Goal: Find specific page/section: Find specific page/section

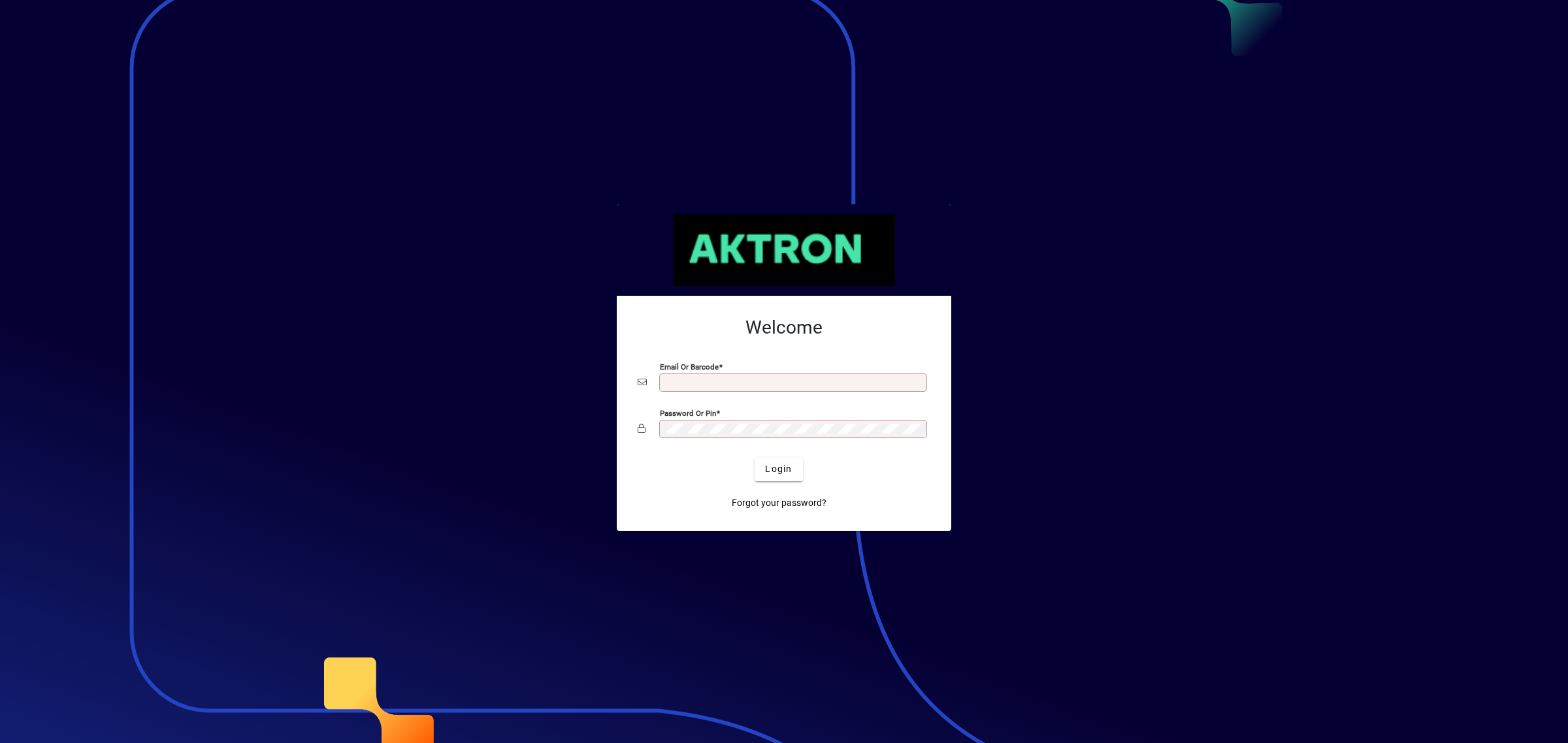
type input "**********"
click at [775, 484] on span "submit" at bounding box center [778, 470] width 47 height 31
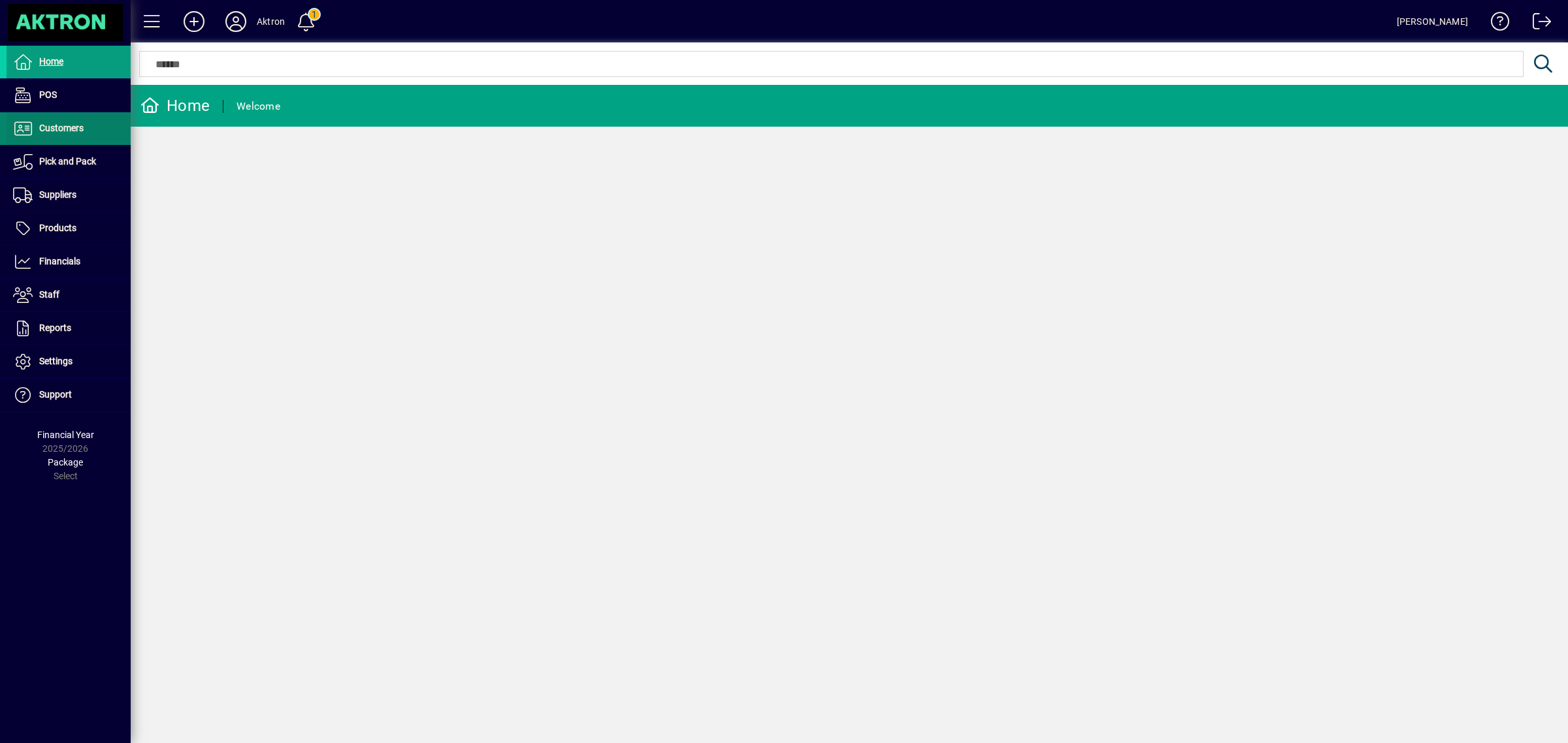
click at [65, 127] on span "Customers" at bounding box center [61, 127] width 45 height 11
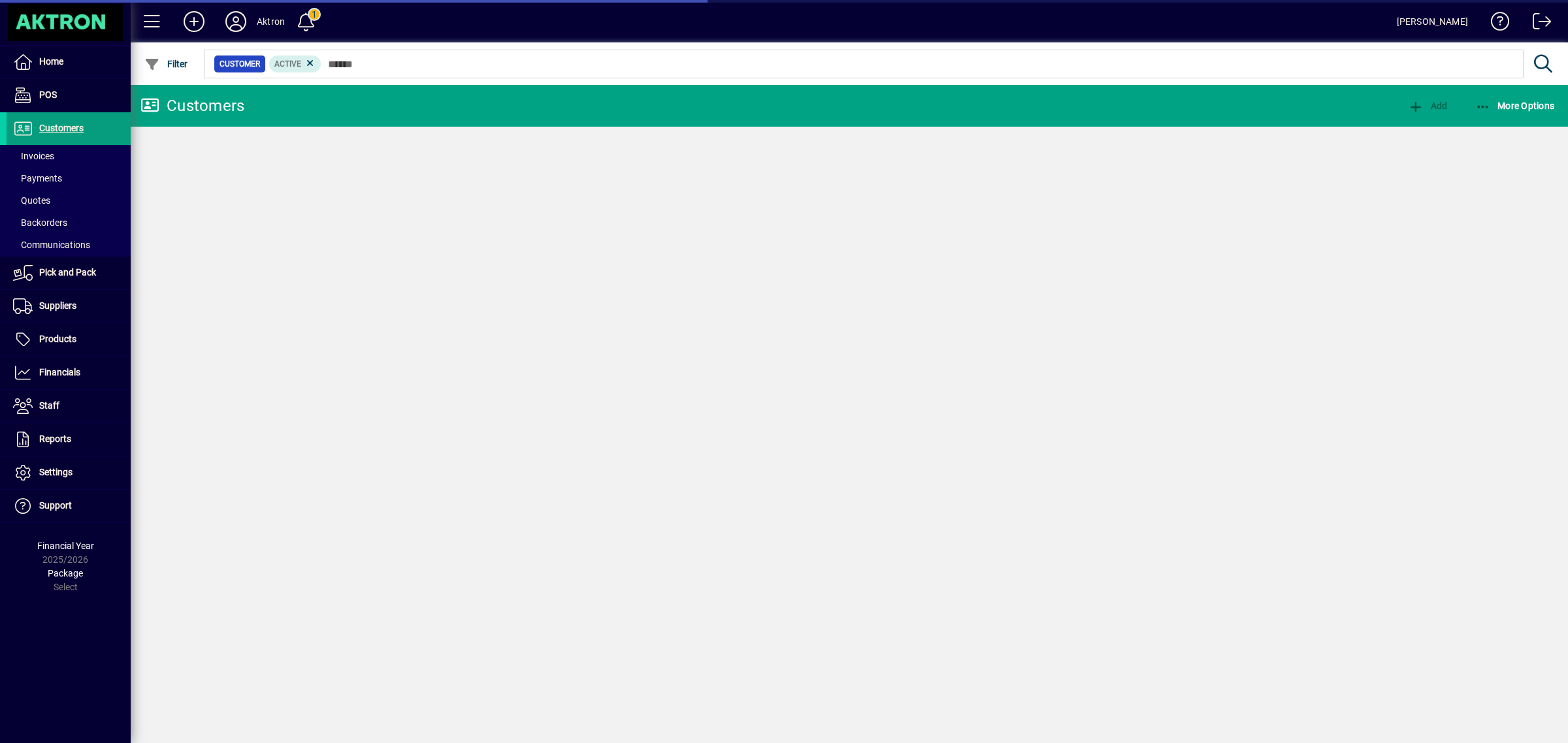
click at [40, 159] on span "Invoices" at bounding box center [33, 156] width 41 height 11
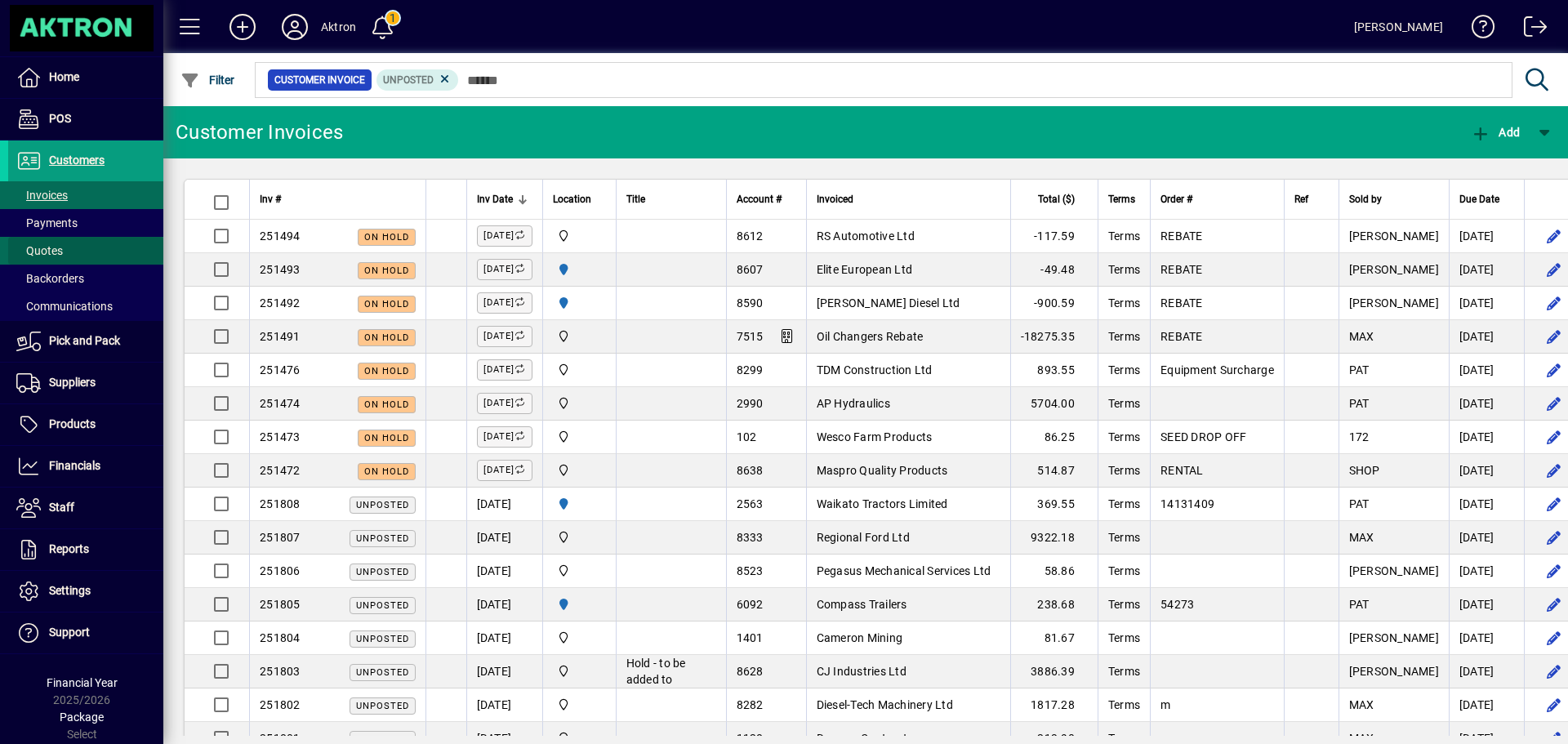
click at [66, 252] on span at bounding box center [85, 251] width 155 height 39
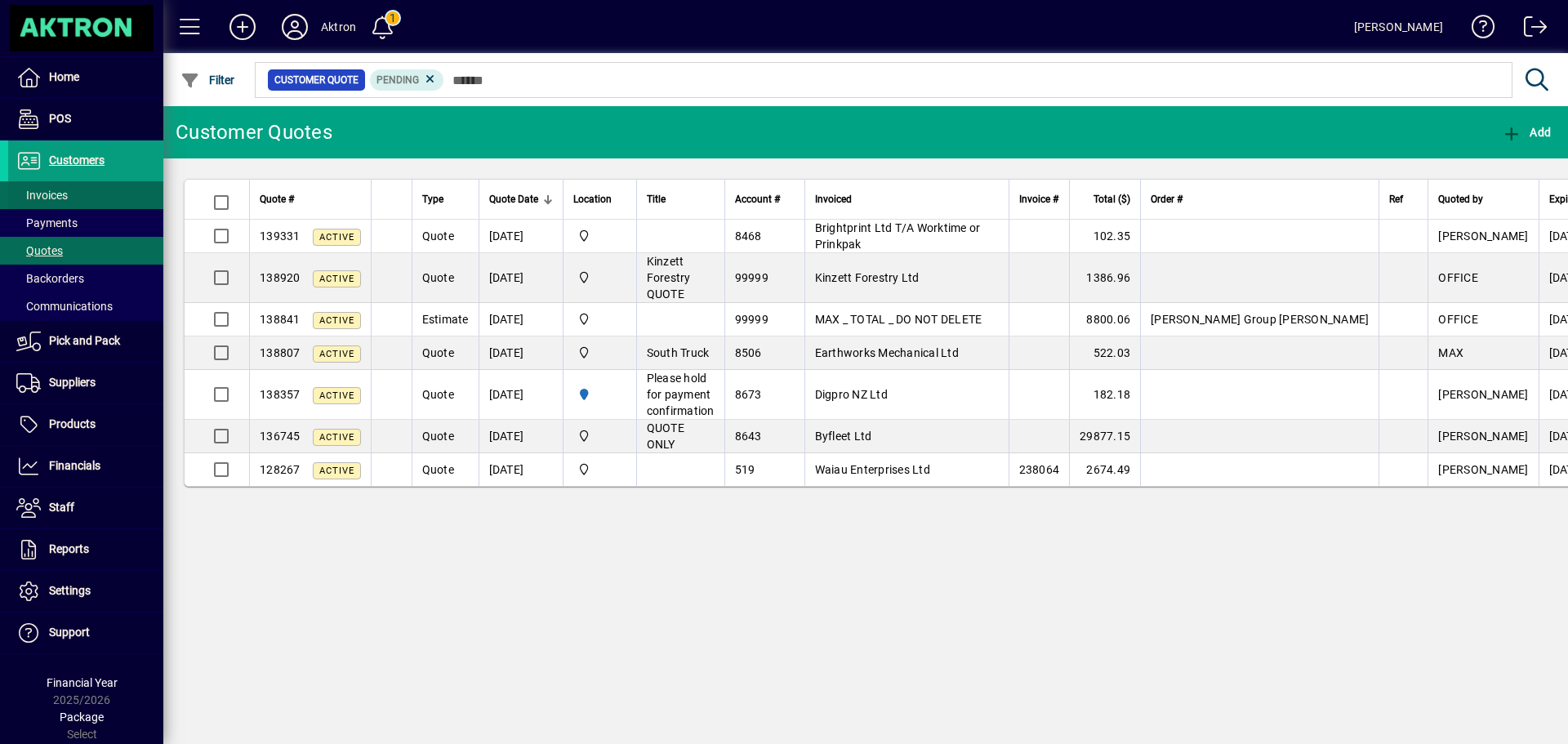
click at [74, 188] on span at bounding box center [85, 195] width 155 height 39
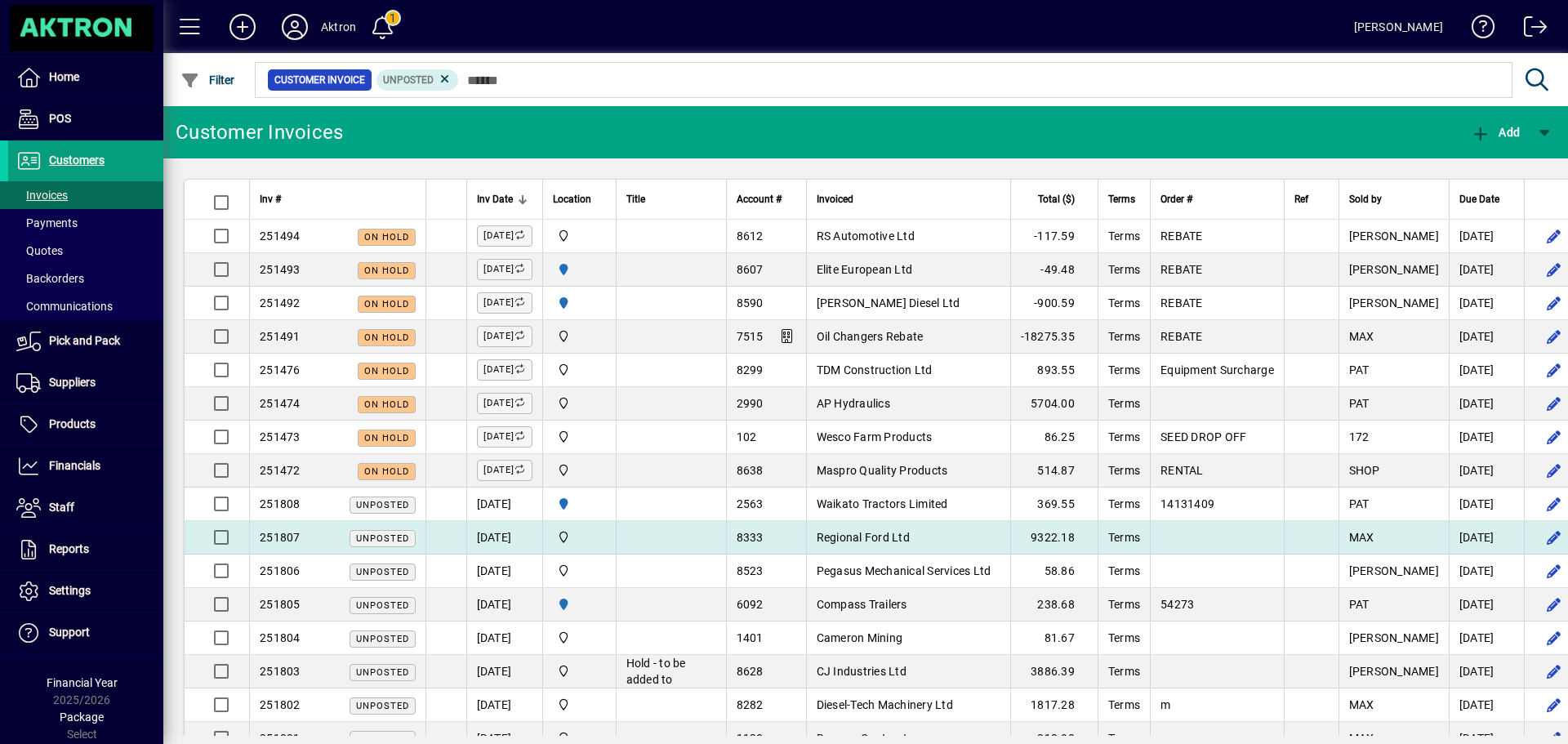
drag, startPoint x: 958, startPoint y: 531, endPoint x: 885, endPoint y: 537, distance: 73.2
click at [885, 537] on span "Regional Ford Ltd" at bounding box center [863, 537] width 93 height 13
click at [910, 540] on span "Regional Ford Ltd" at bounding box center [863, 537] width 93 height 13
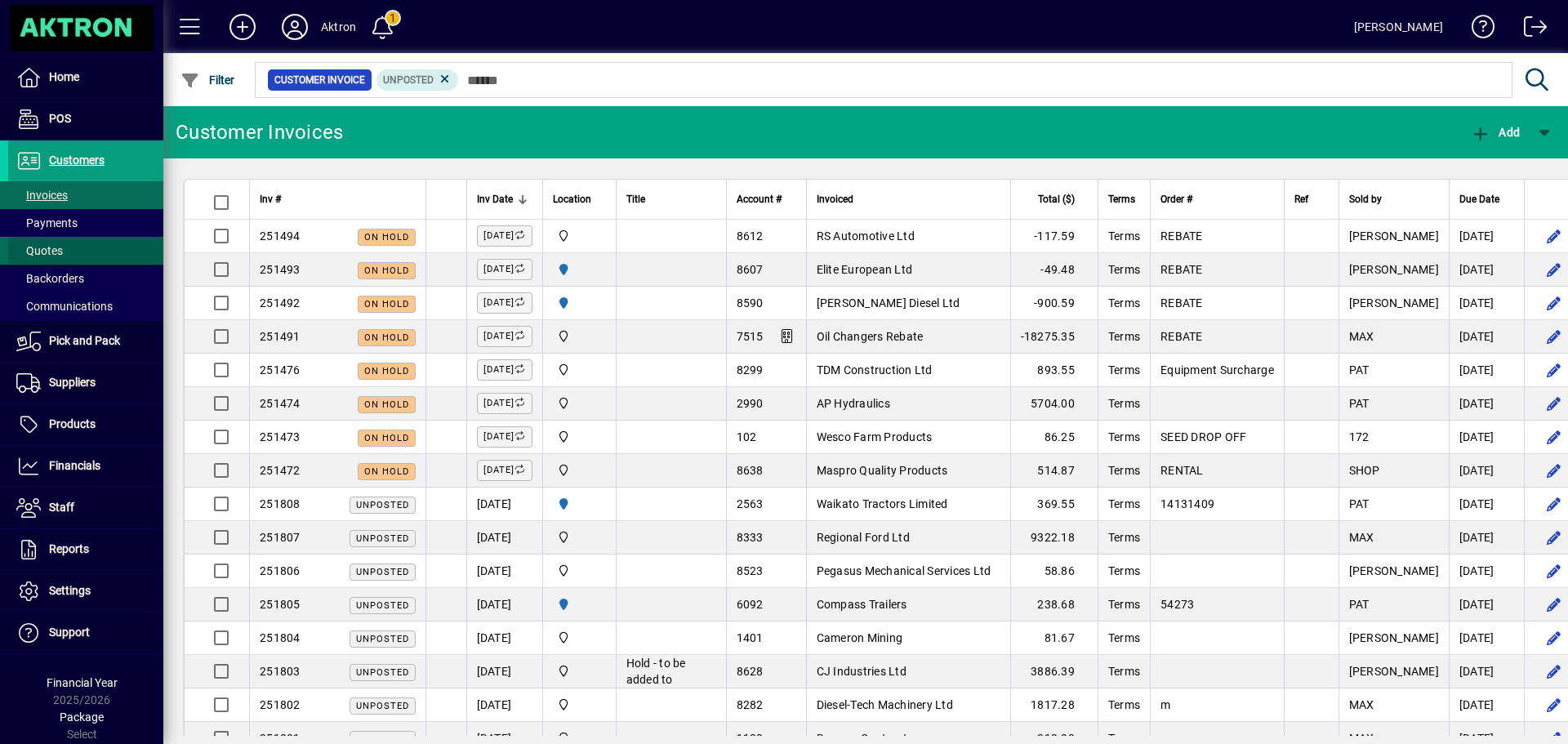
click at [65, 244] on span at bounding box center [85, 251] width 155 height 39
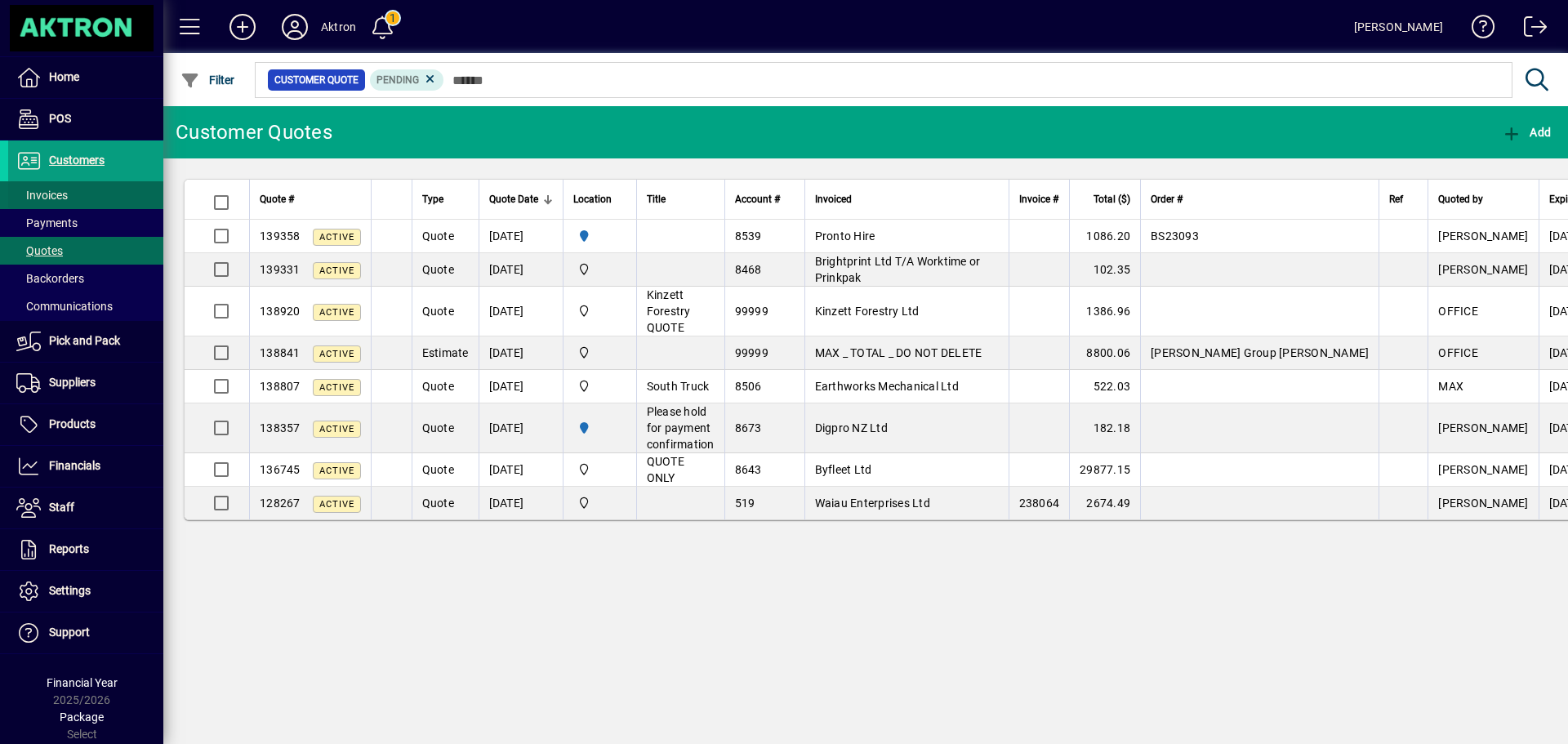
click at [35, 198] on span "Invoices" at bounding box center [42, 195] width 51 height 13
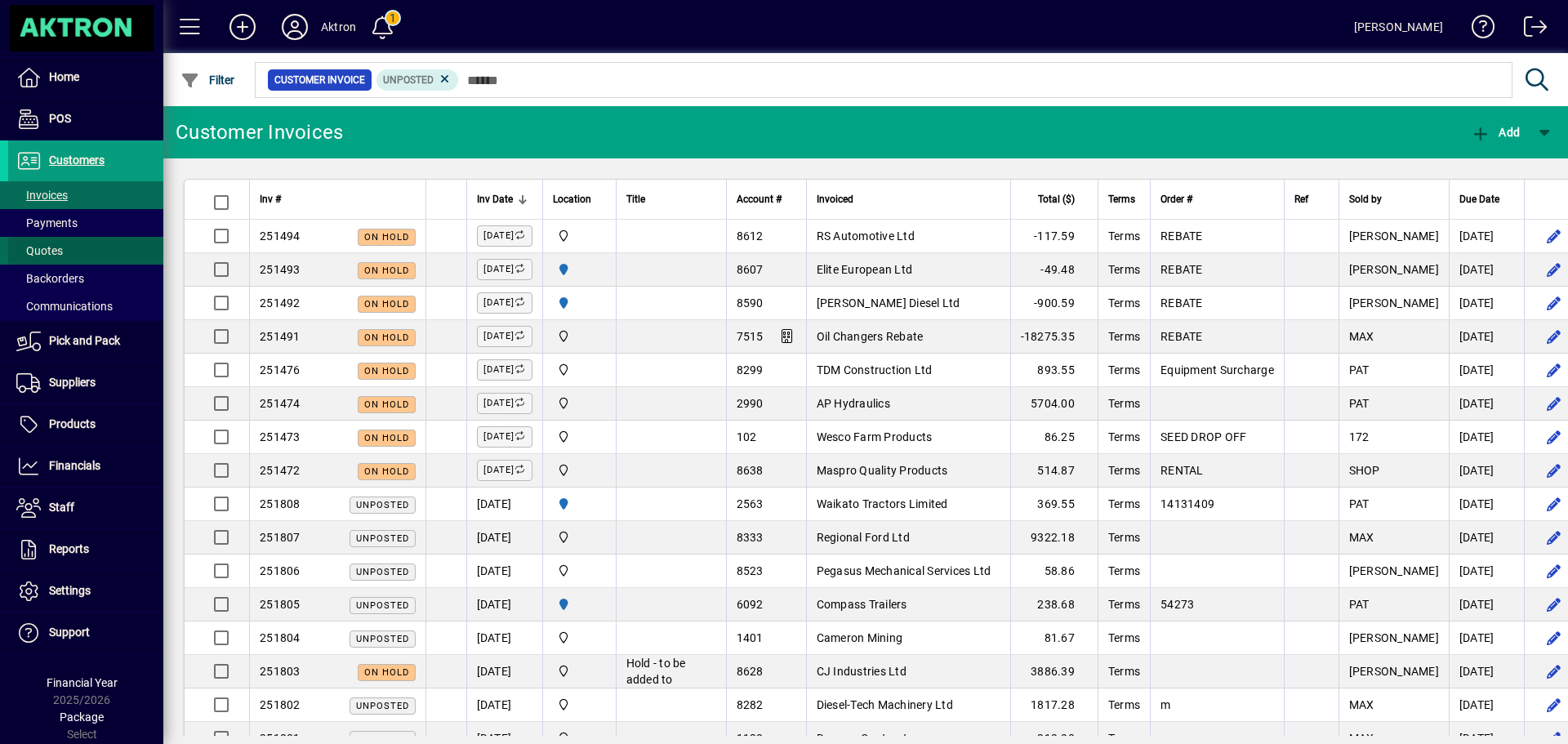
click at [40, 254] on span "Quotes" at bounding box center [39, 251] width 47 height 13
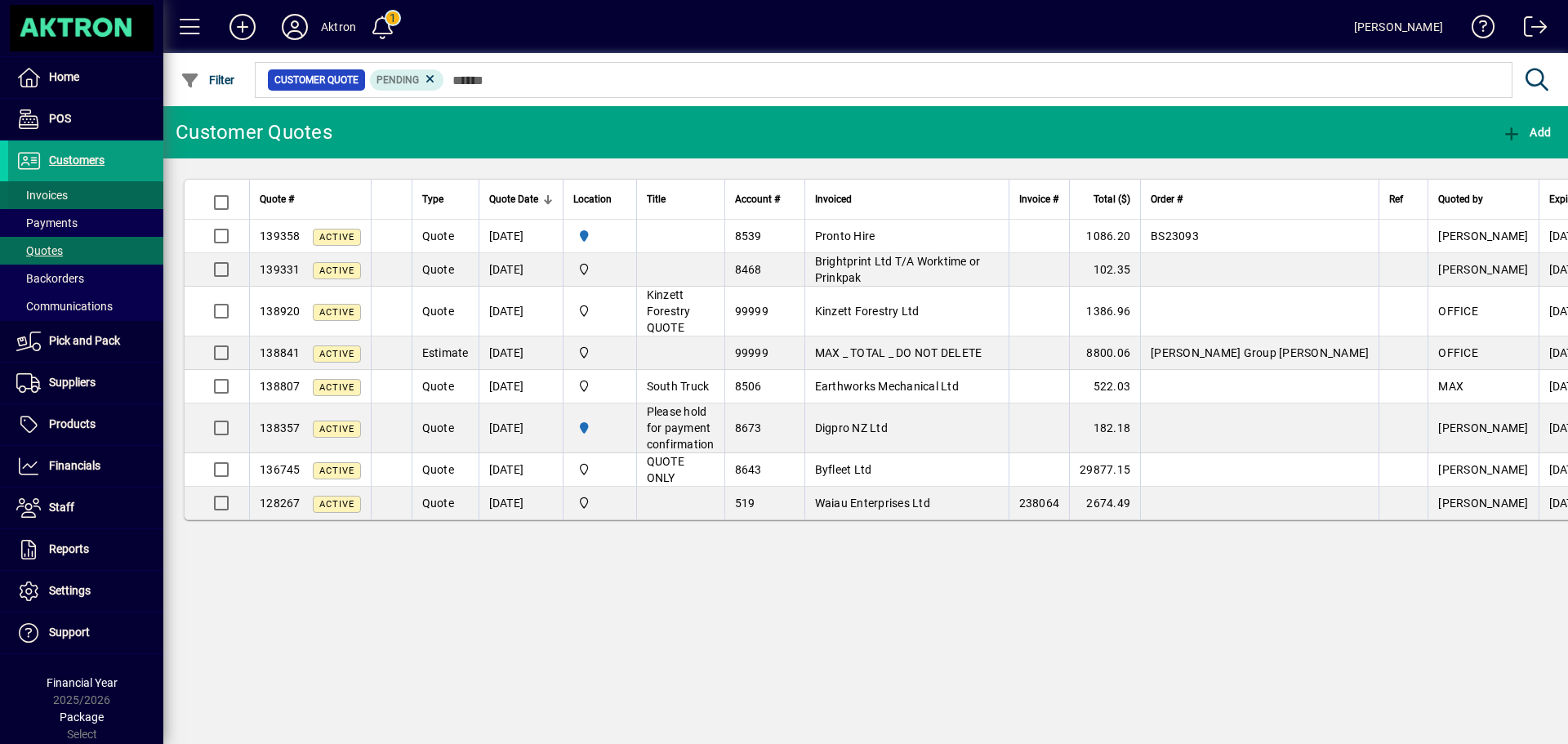
click at [51, 192] on span "Invoices" at bounding box center [42, 195] width 51 height 13
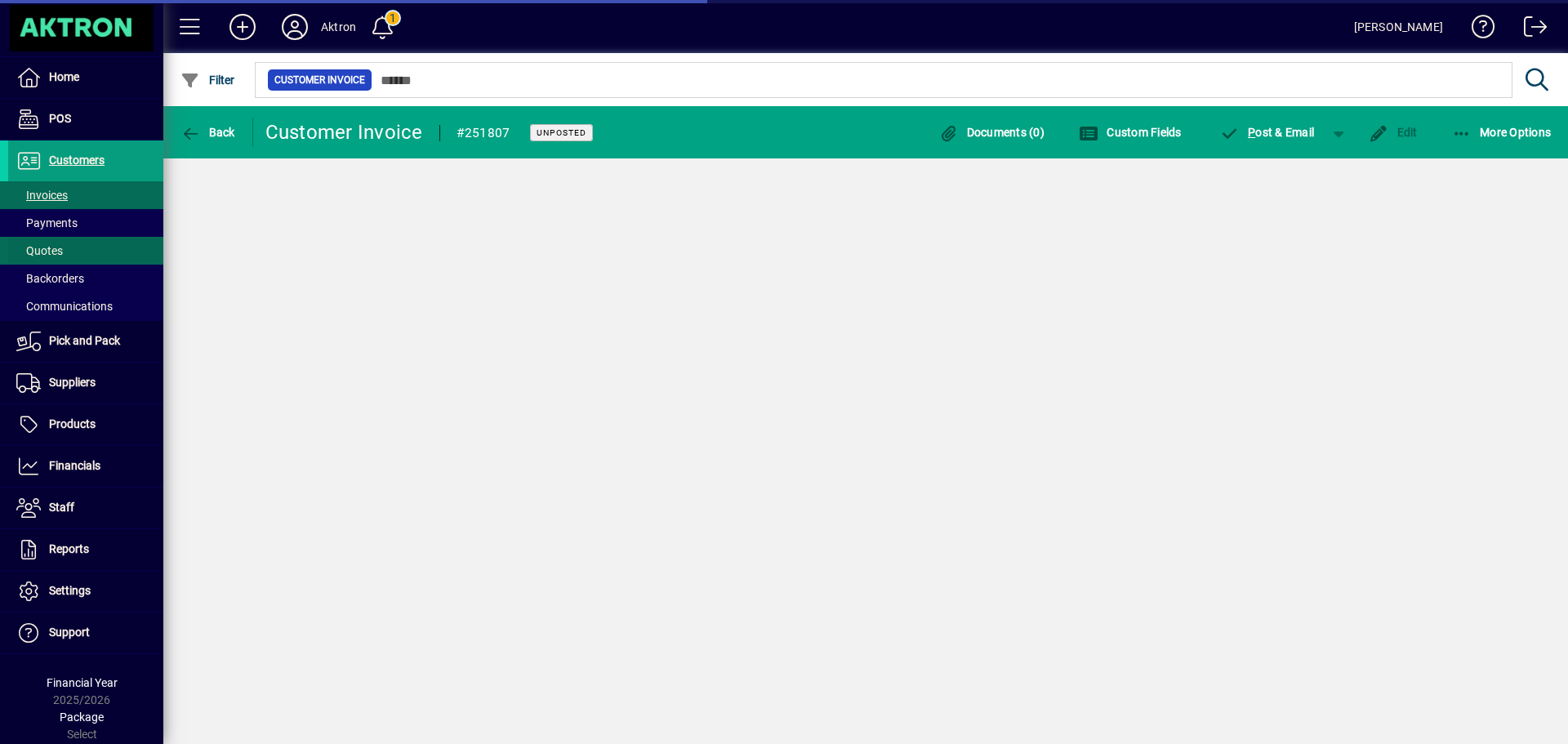
drag, startPoint x: 48, startPoint y: 250, endPoint x: 79, endPoint y: 247, distance: 31.1
click at [48, 250] on span "Quotes" at bounding box center [39, 251] width 47 height 13
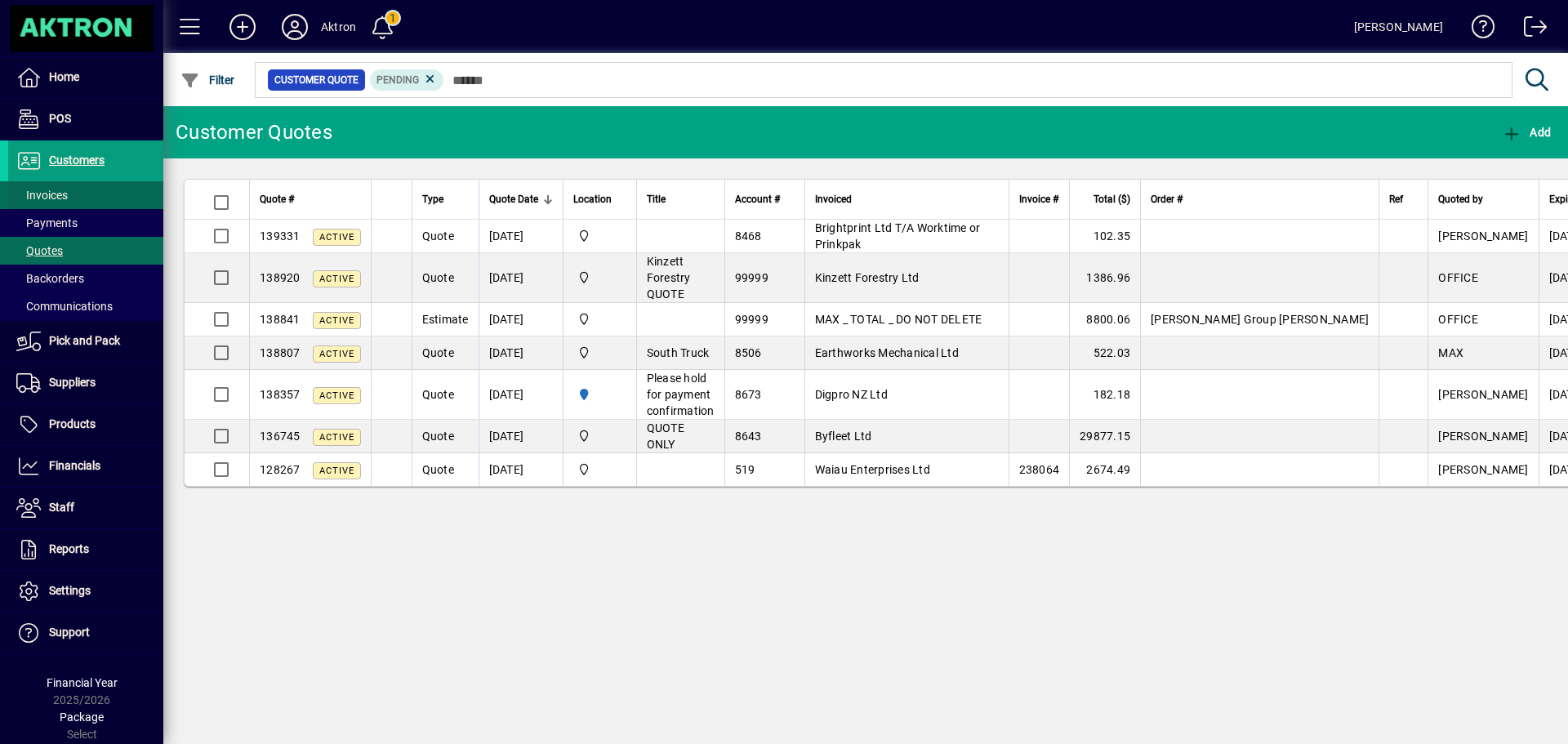
click at [87, 193] on span at bounding box center [85, 195] width 155 height 39
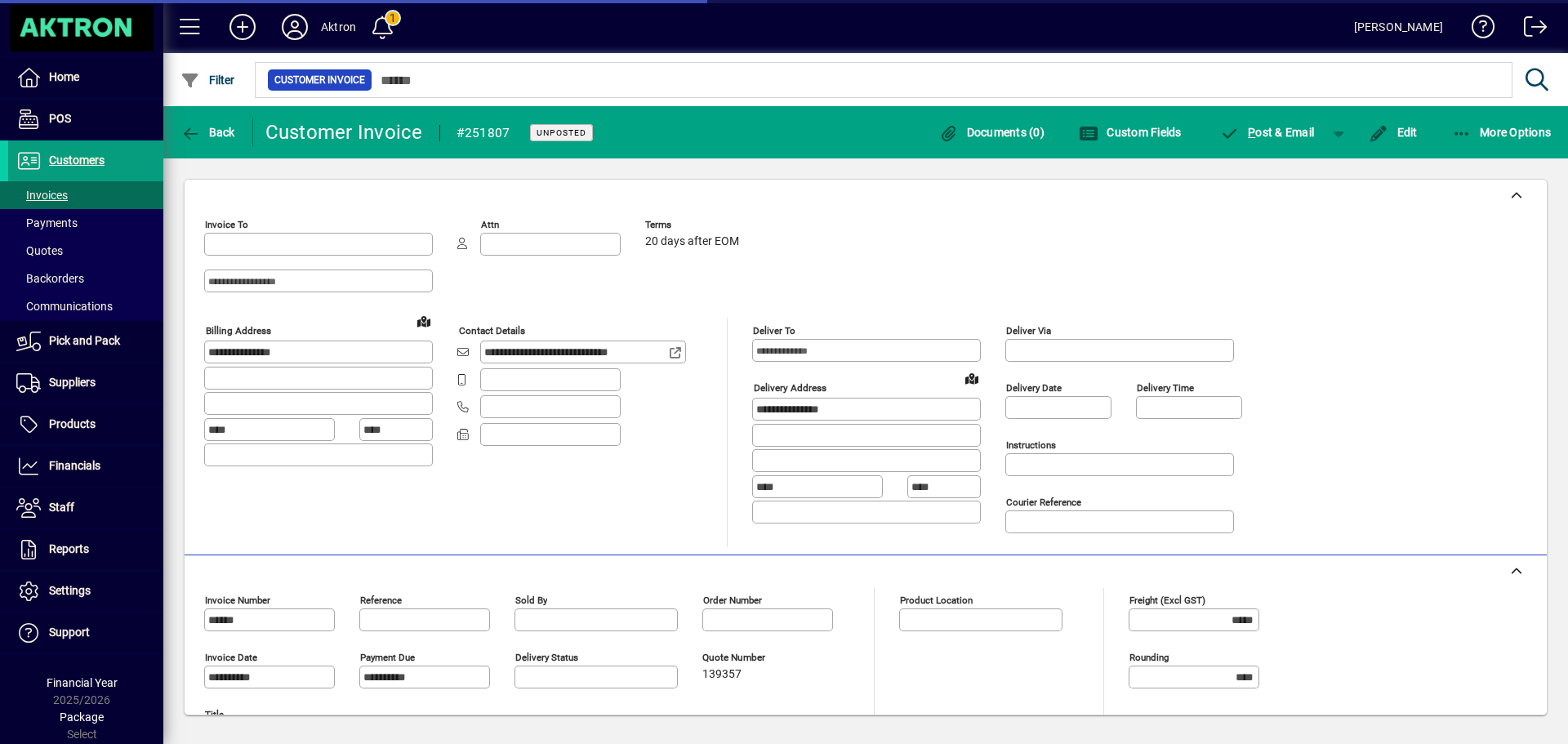
type input "**********"
type input "*******"
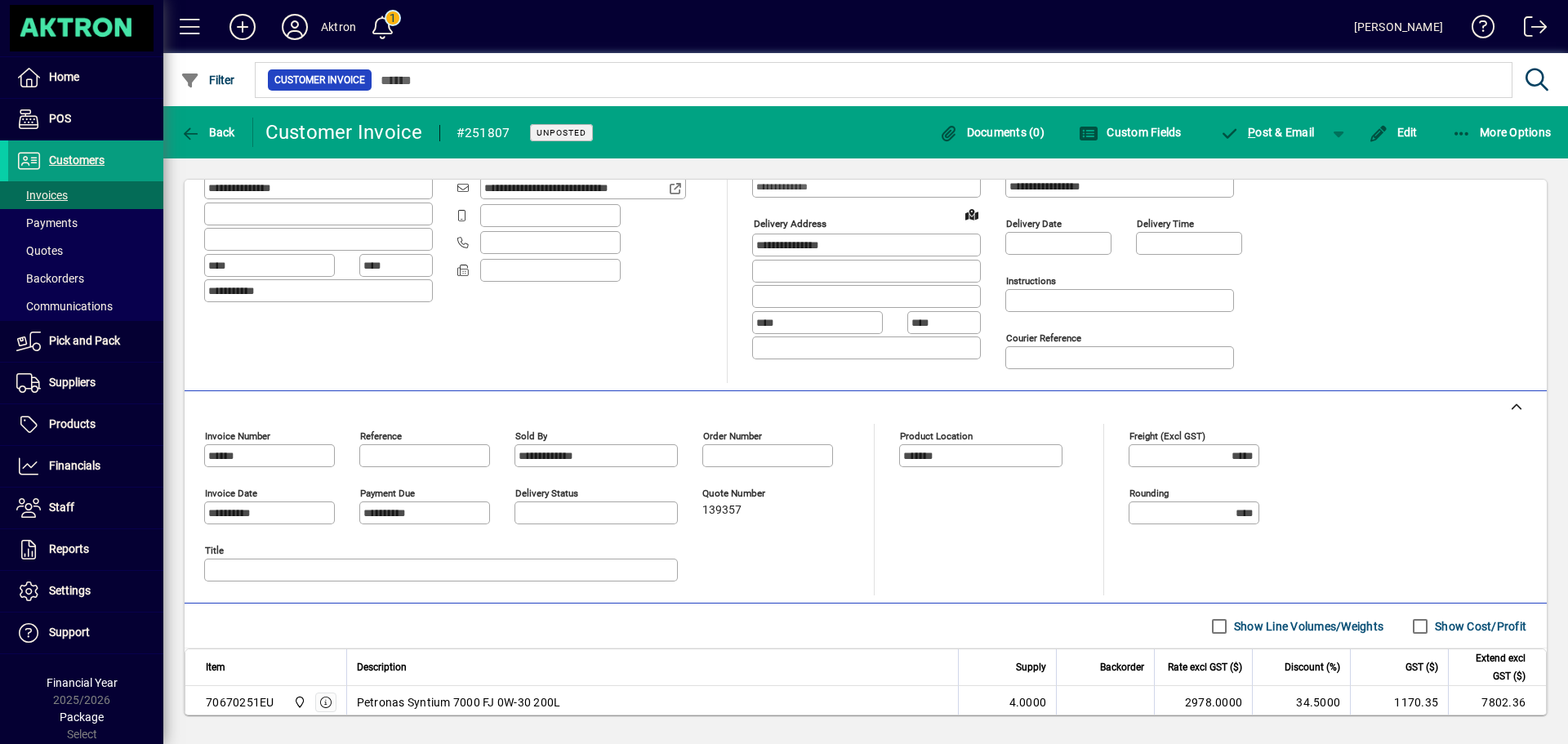
scroll to position [245, 0]
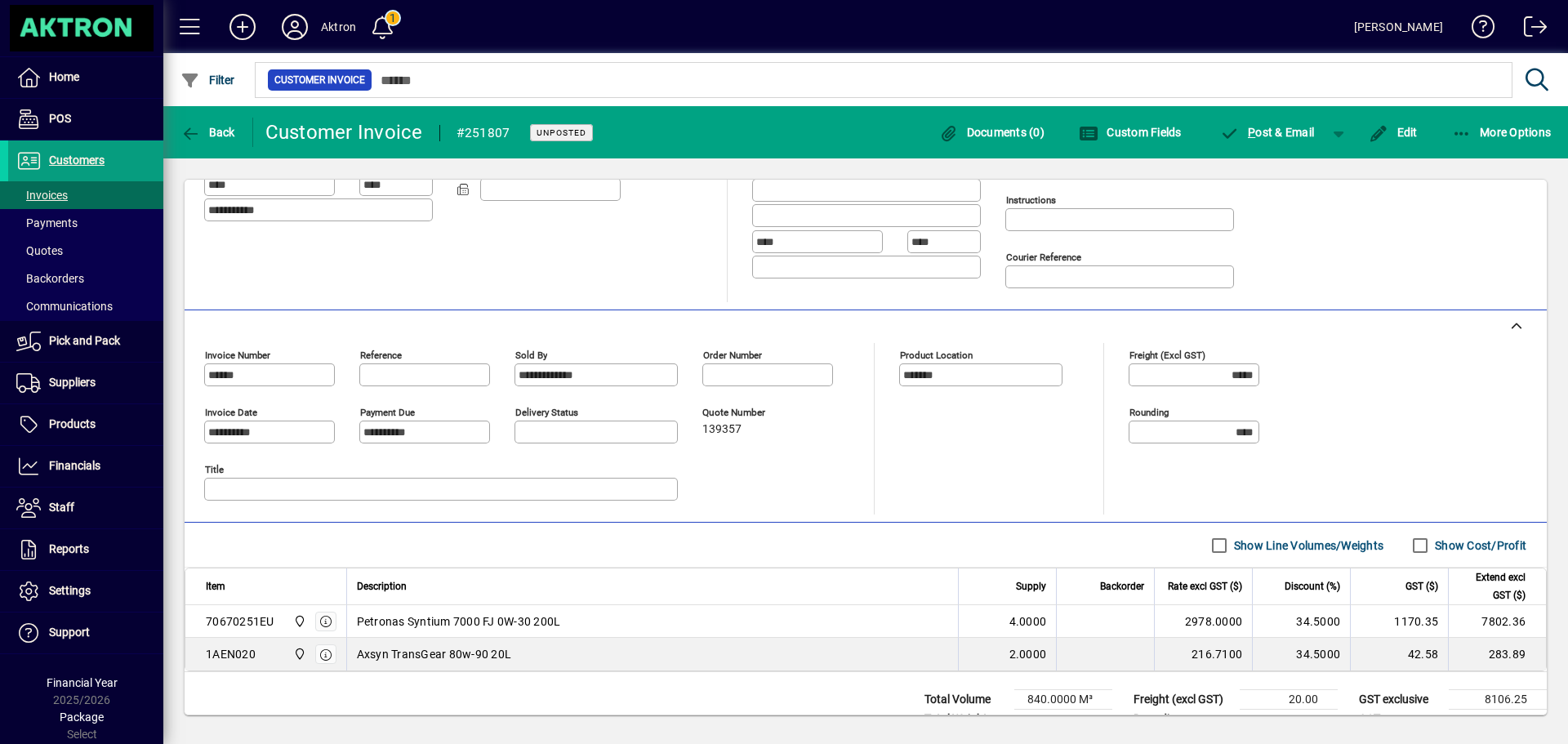
click at [1441, 545] on label "Show Cost/Profit" at bounding box center [1479, 546] width 95 height 16
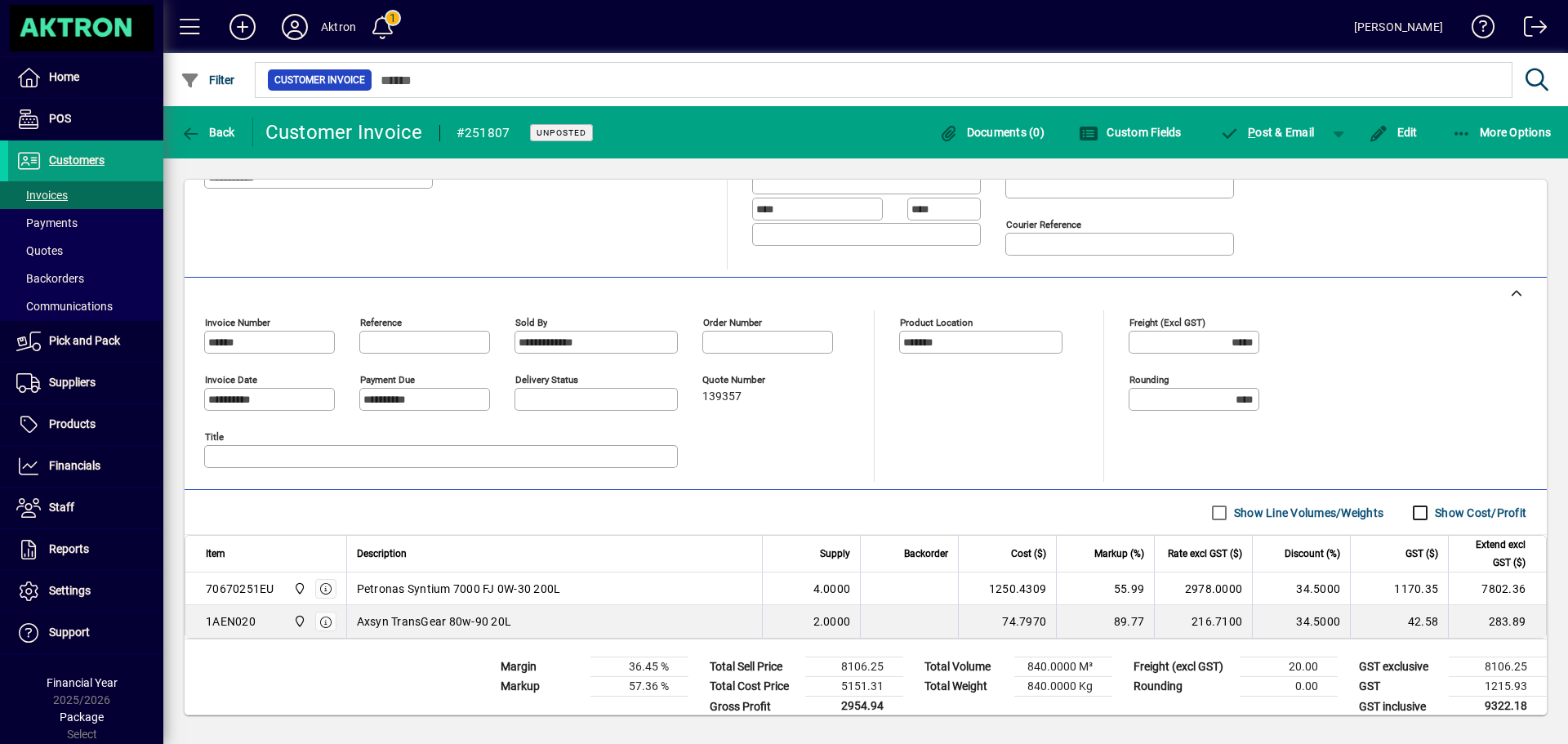
scroll to position [294, 0]
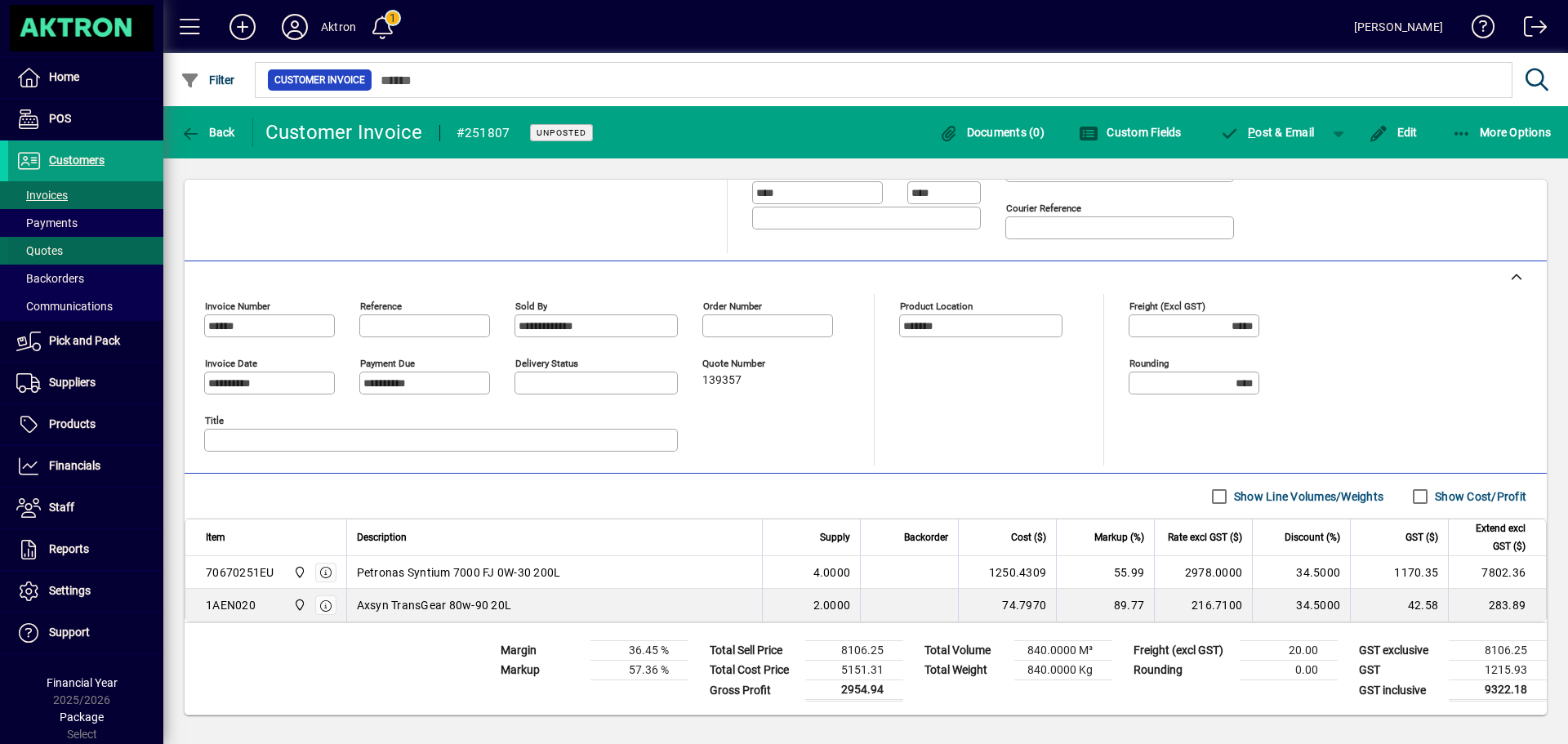
click at [46, 244] on span "Quotes" at bounding box center [39, 251] width 47 height 13
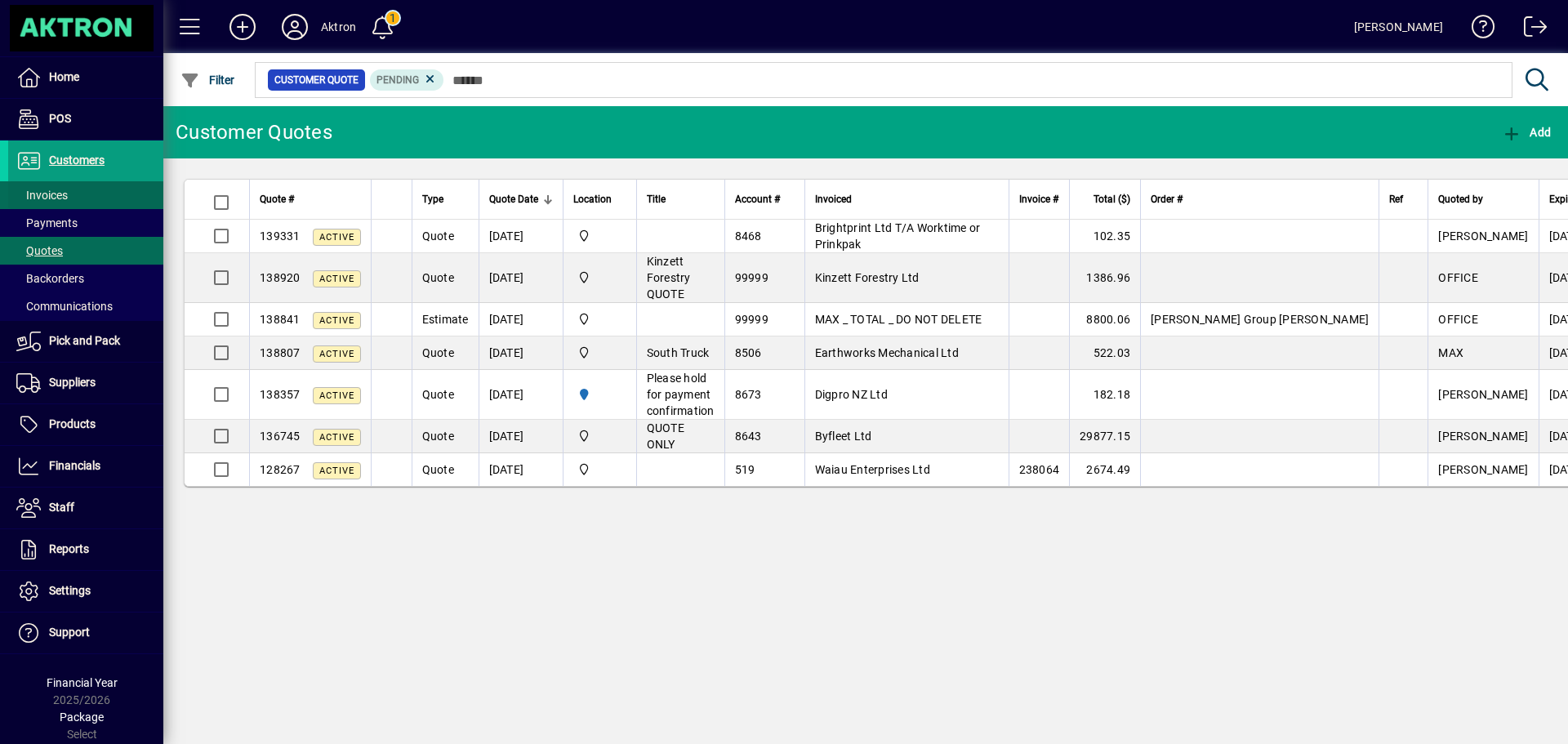
click at [79, 194] on span at bounding box center [85, 195] width 155 height 39
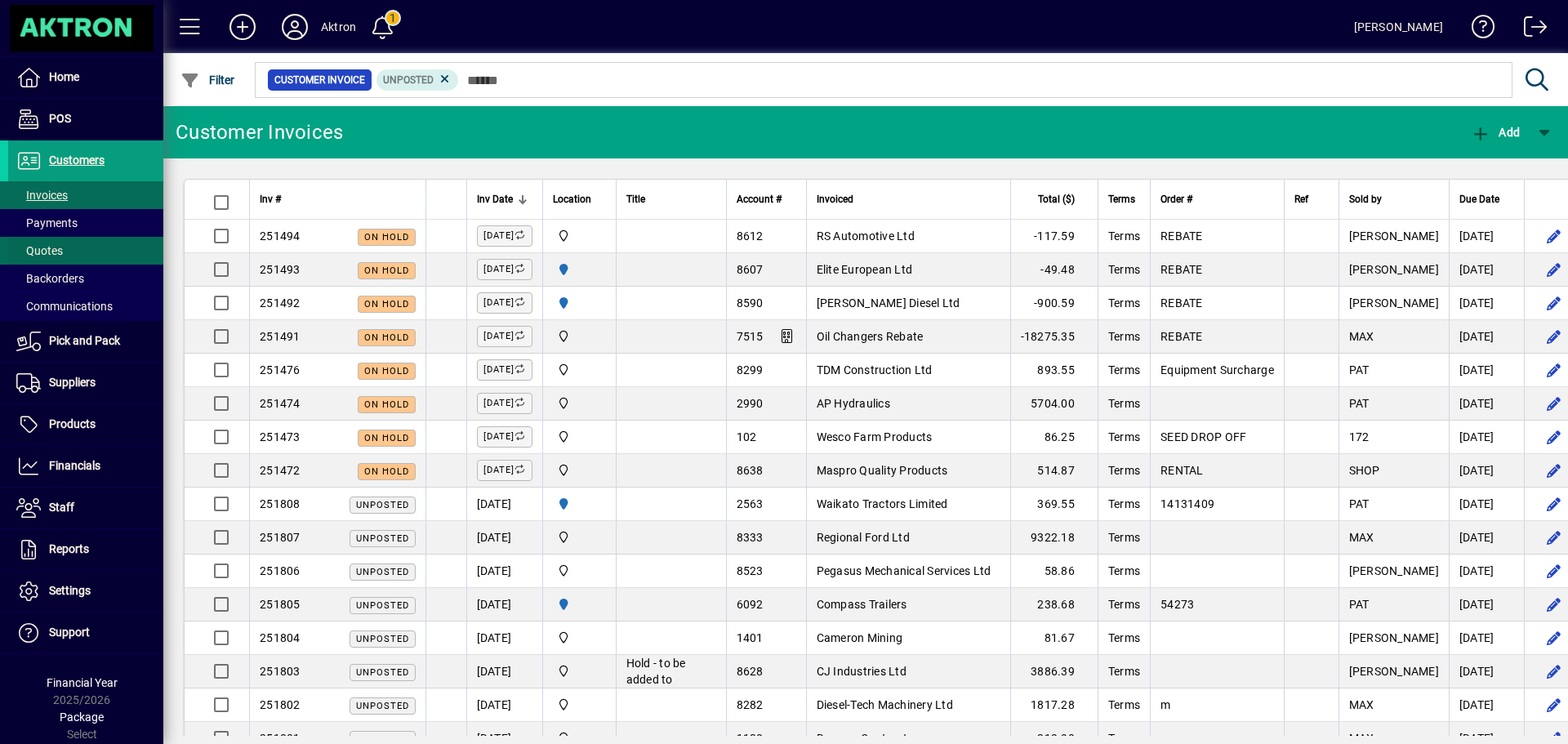
click at [33, 246] on span "Quotes" at bounding box center [39, 251] width 47 height 13
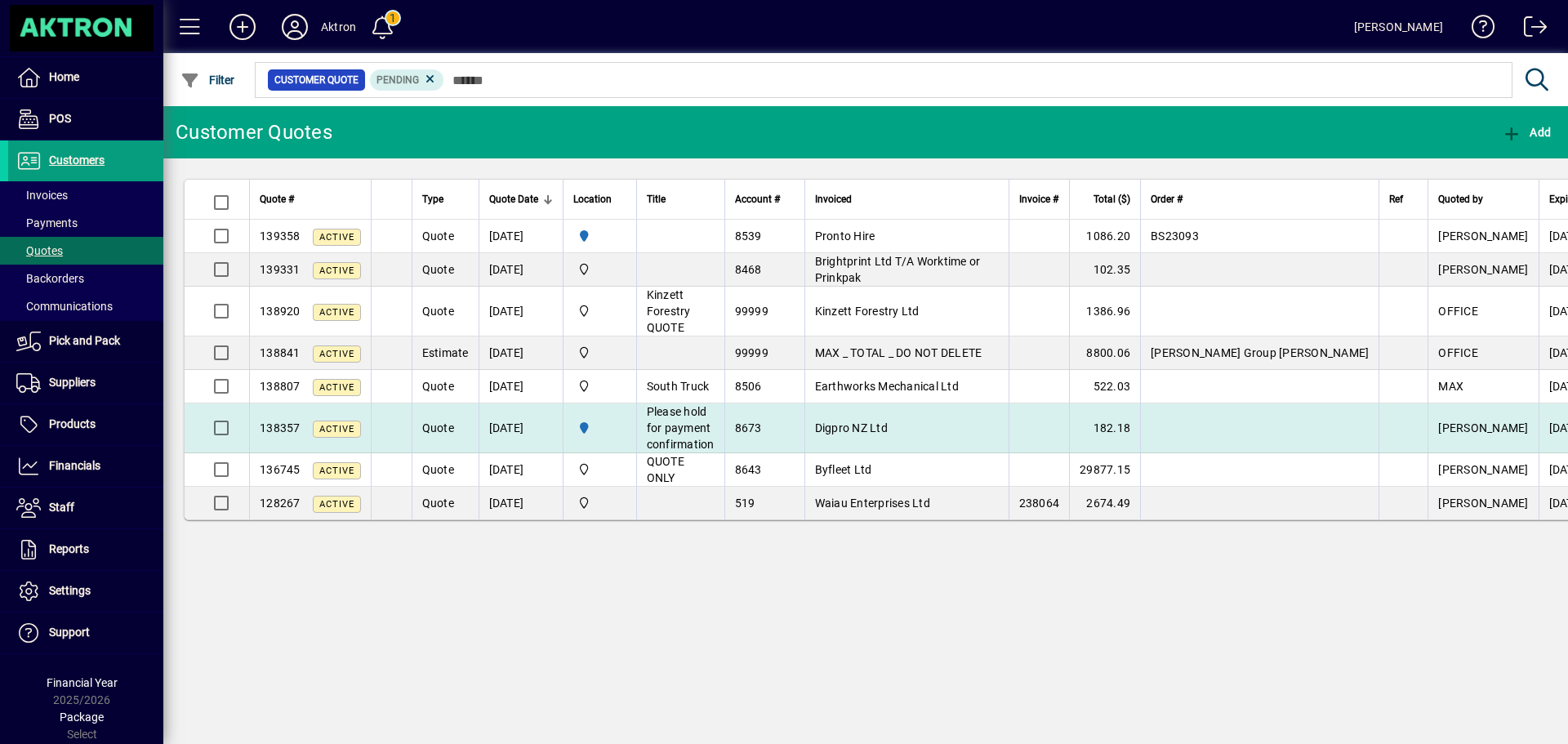
drag, startPoint x: 837, startPoint y: 237, endPoint x: 710, endPoint y: 441, distance: 240.3
click at [717, 573] on div "Customer Quotes Add Quote # Type Quote Date Location Title Account # Invoiced I…" at bounding box center [866, 425] width 1405 height 638
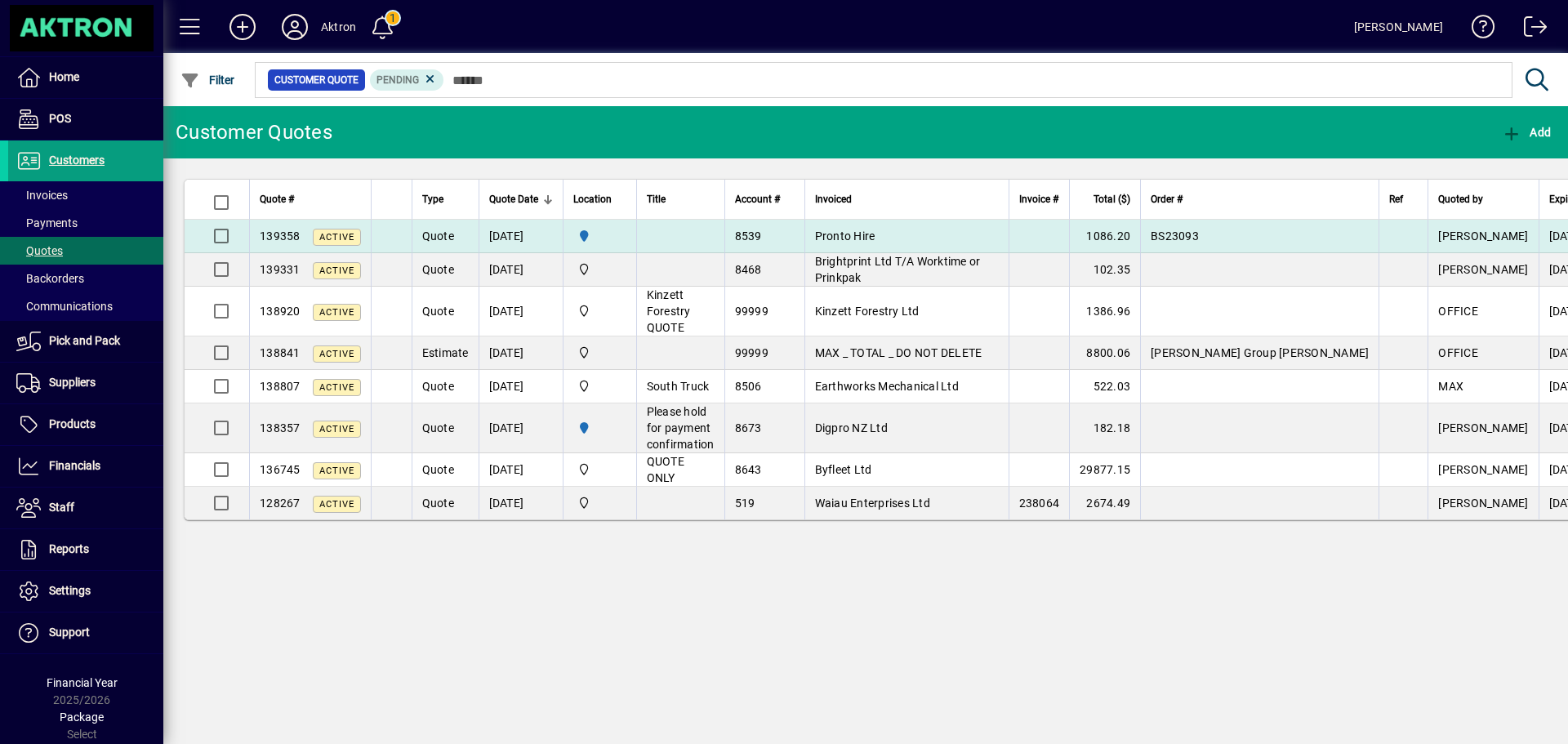
click at [880, 232] on td "Pronto Hire" at bounding box center [906, 236] width 204 height 34
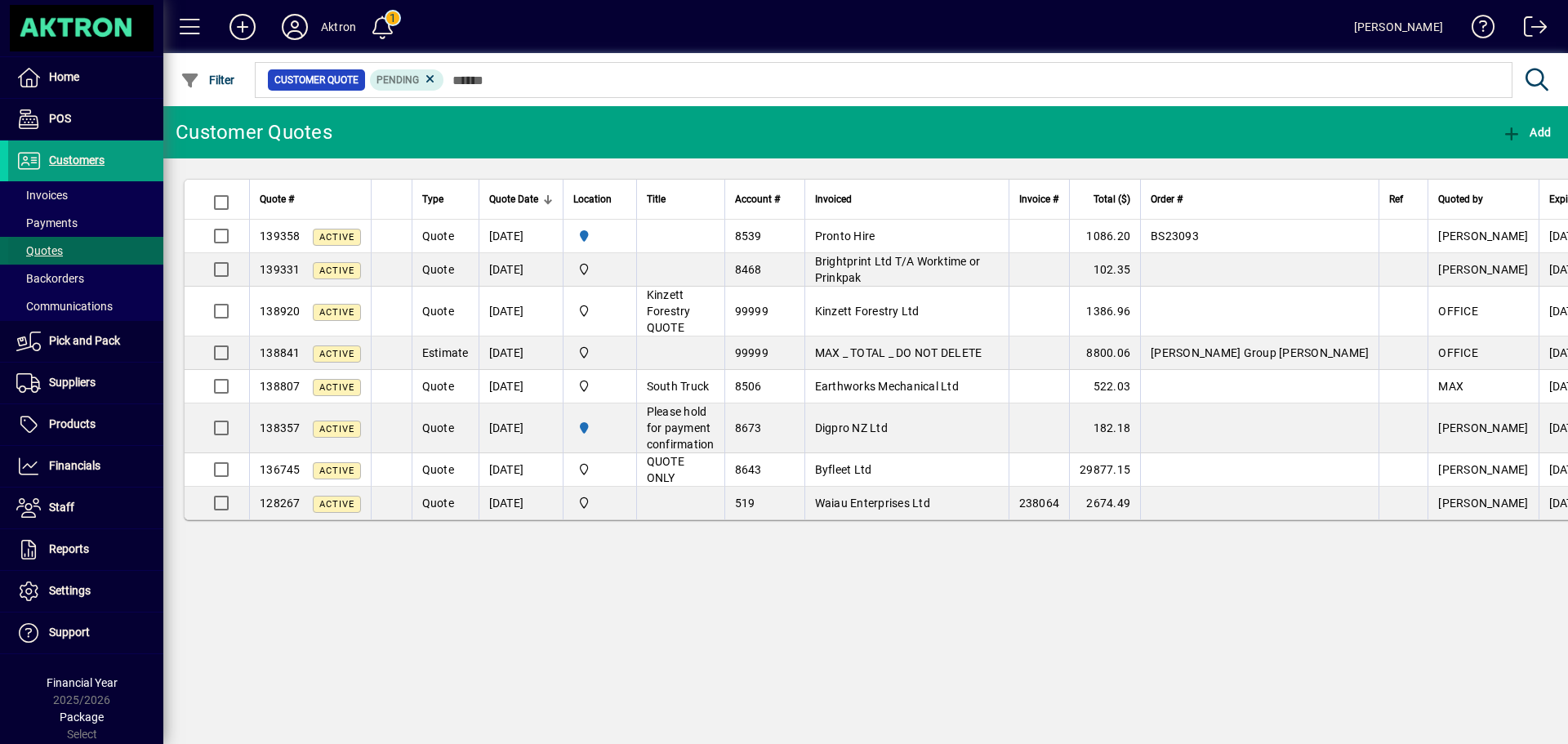
click at [55, 251] on span "Quotes" at bounding box center [39, 251] width 47 height 13
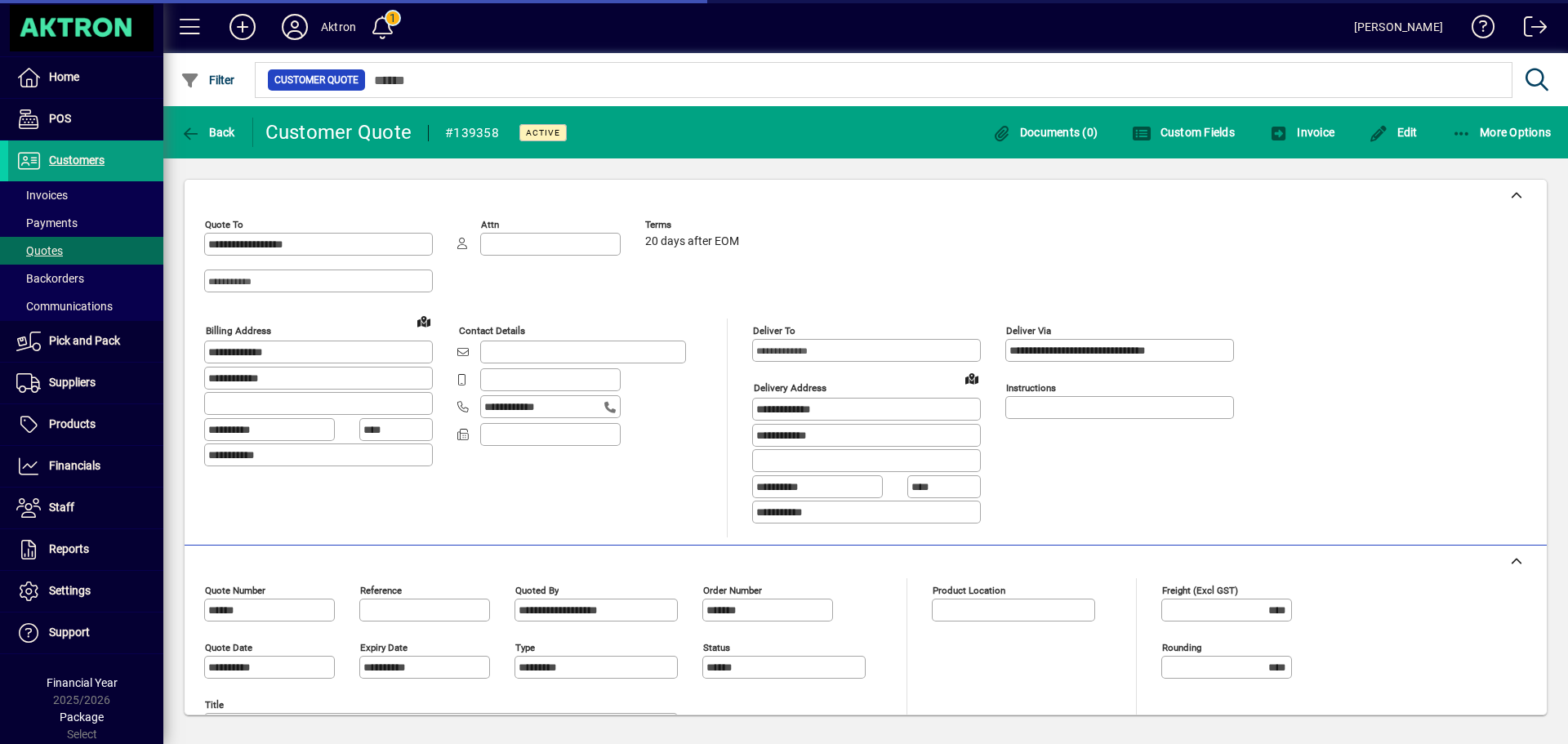
type input "********"
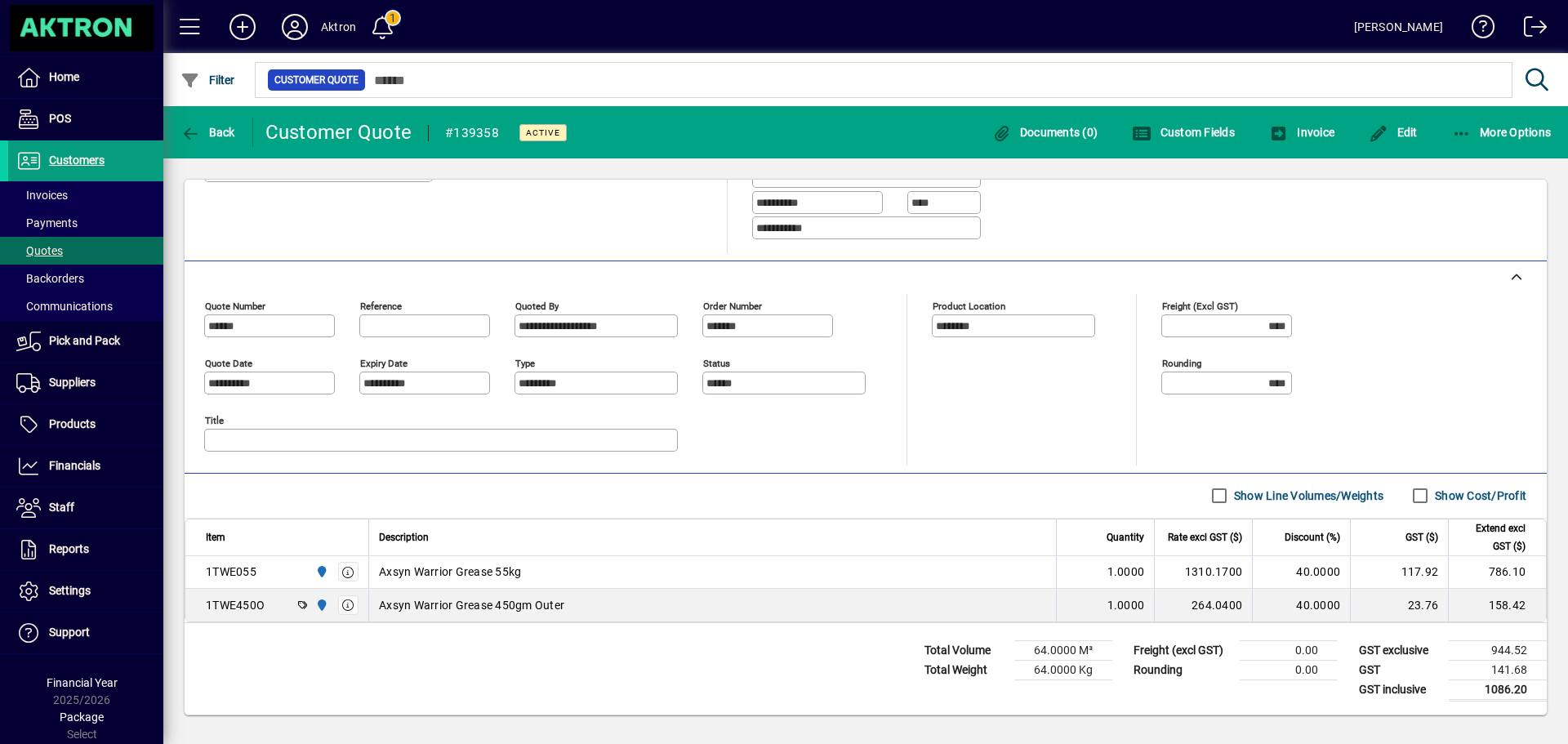
click at [1455, 500] on label "Show Cost/Profit" at bounding box center [1479, 495] width 95 height 16
